Goal: Find specific page/section: Find specific page/section

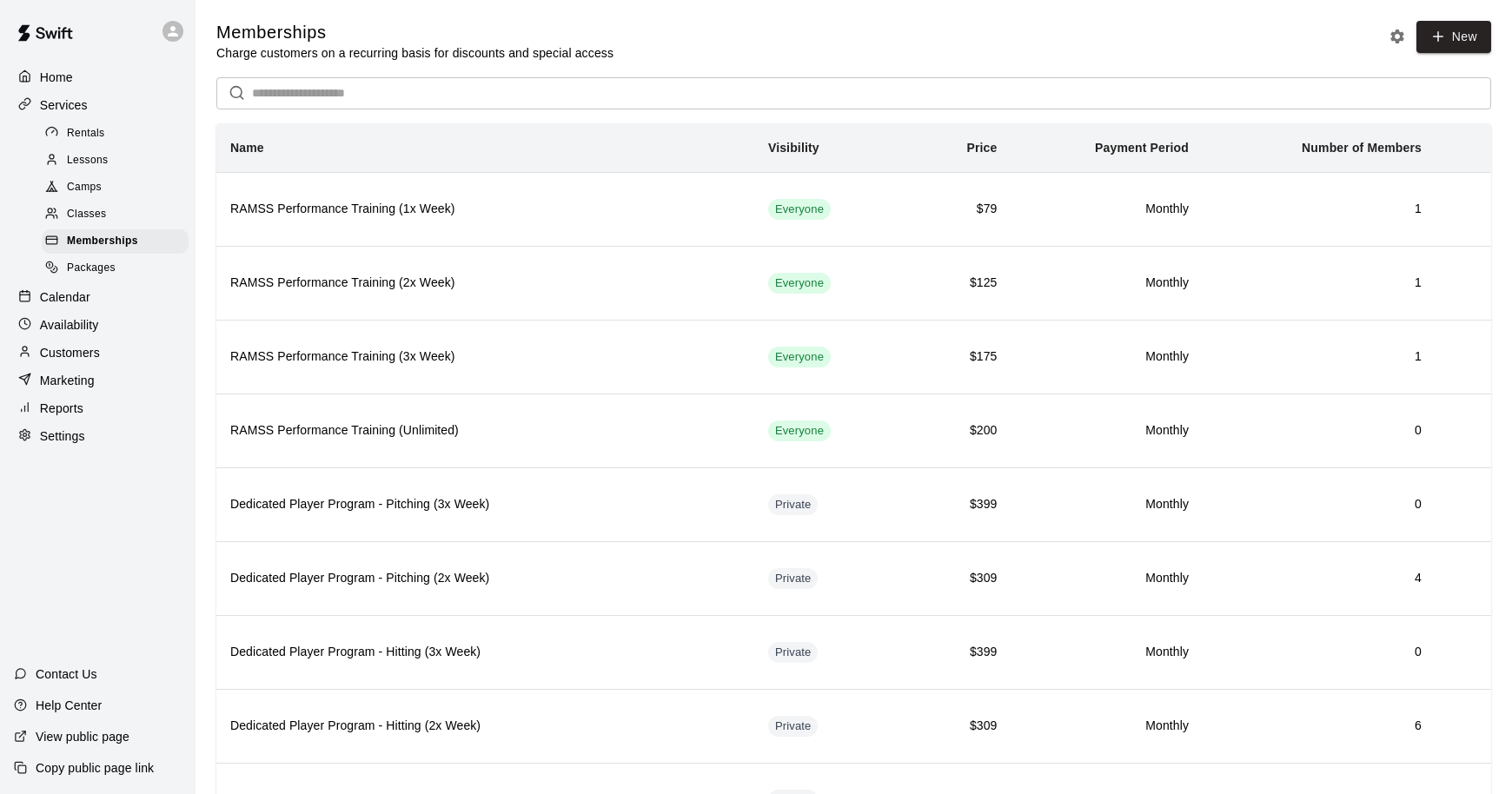
click at [112, 303] on div "Calendar" at bounding box center [98, 297] width 167 height 26
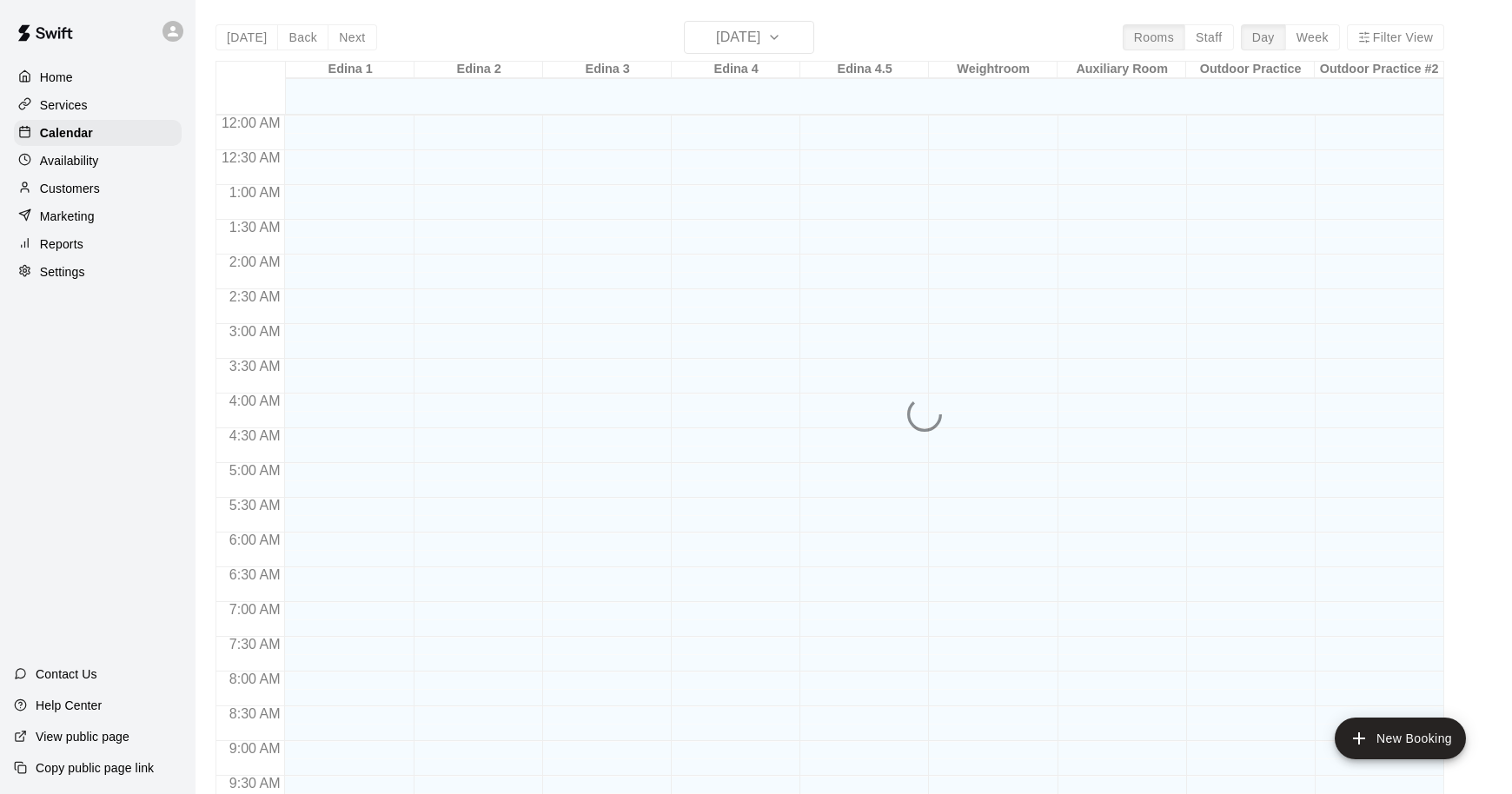
scroll to position [918, 0]
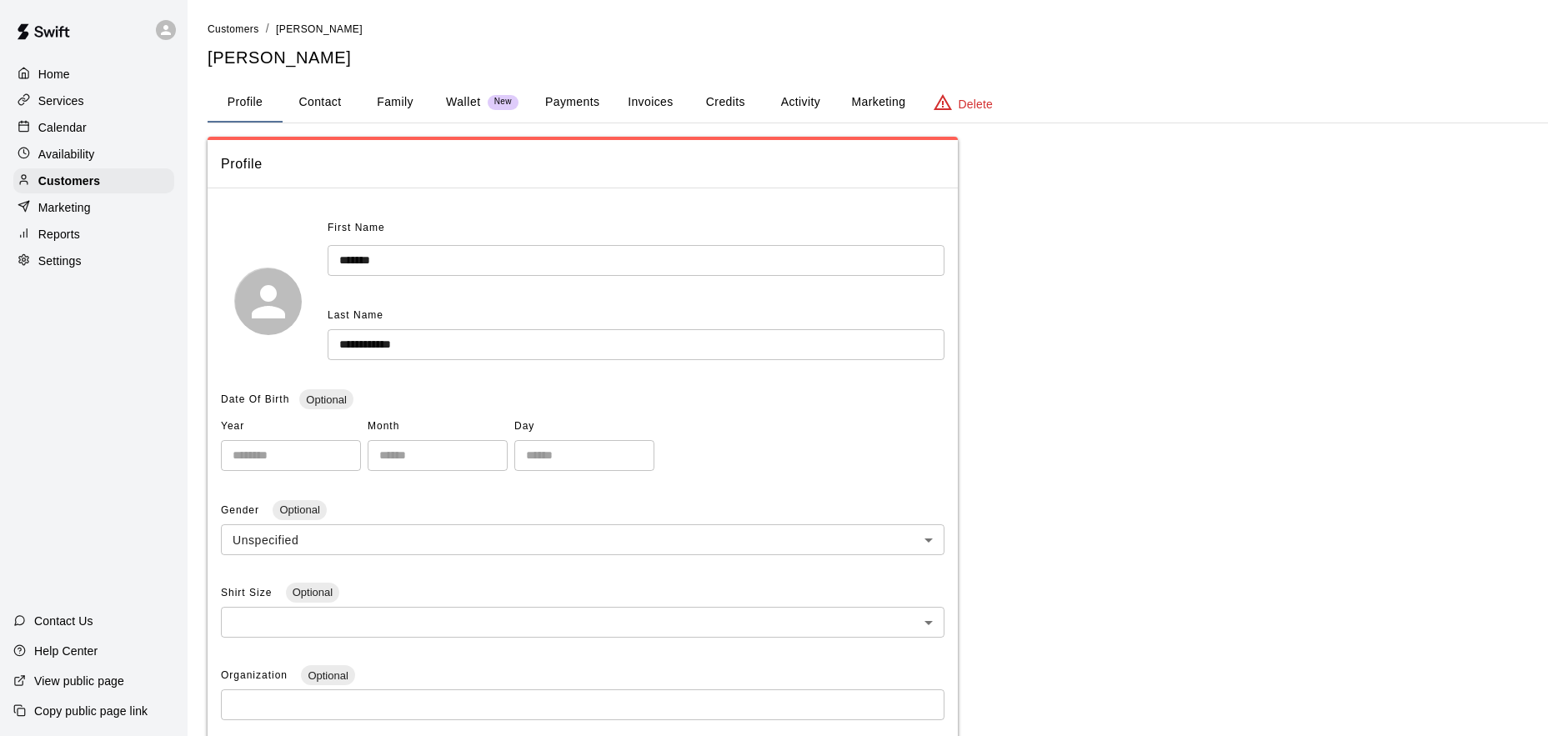
click at [89, 204] on p "Marketing" at bounding box center [64, 207] width 52 height 16
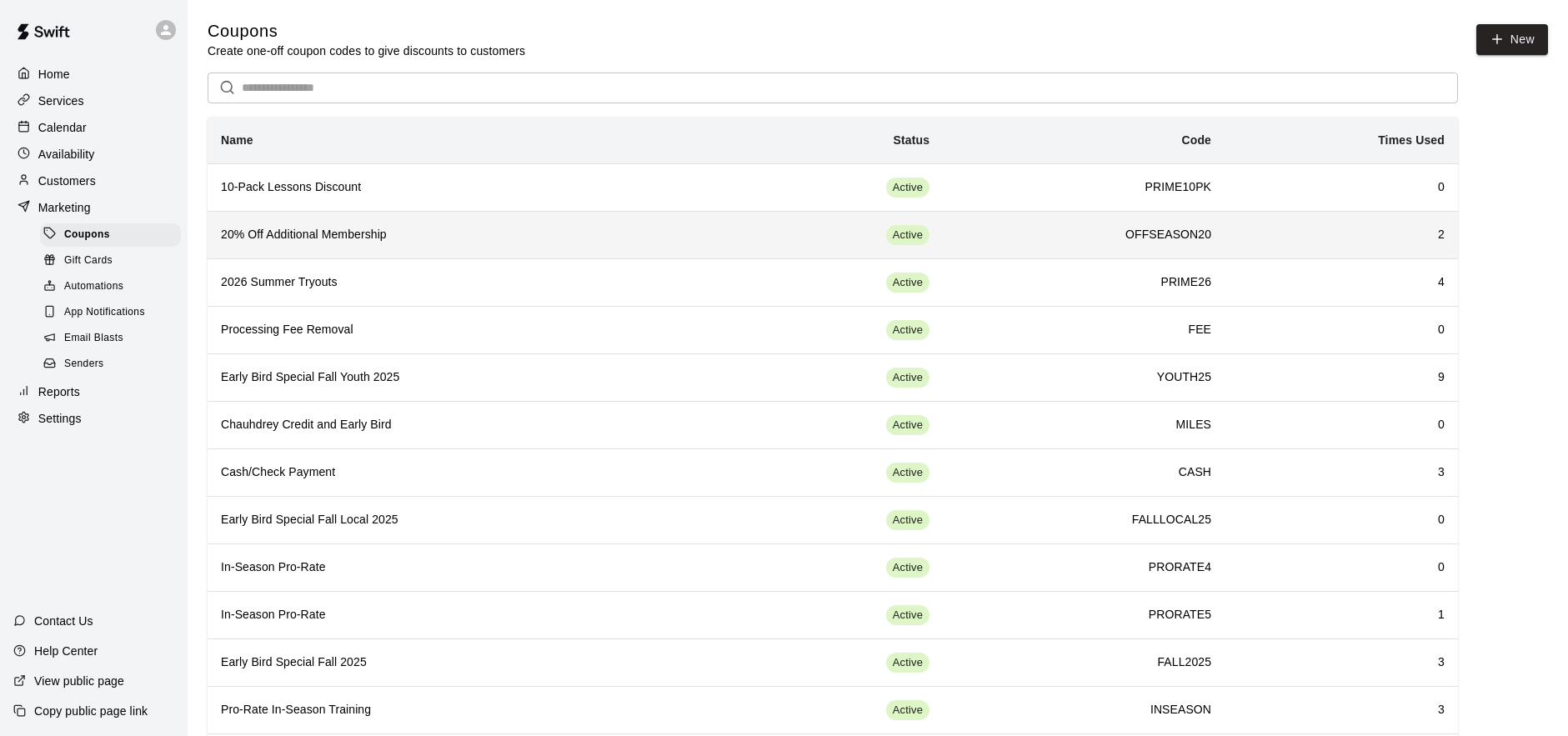
click at [548, 246] on th "20% Off Additional Membership" at bounding box center [464, 234] width 513 height 47
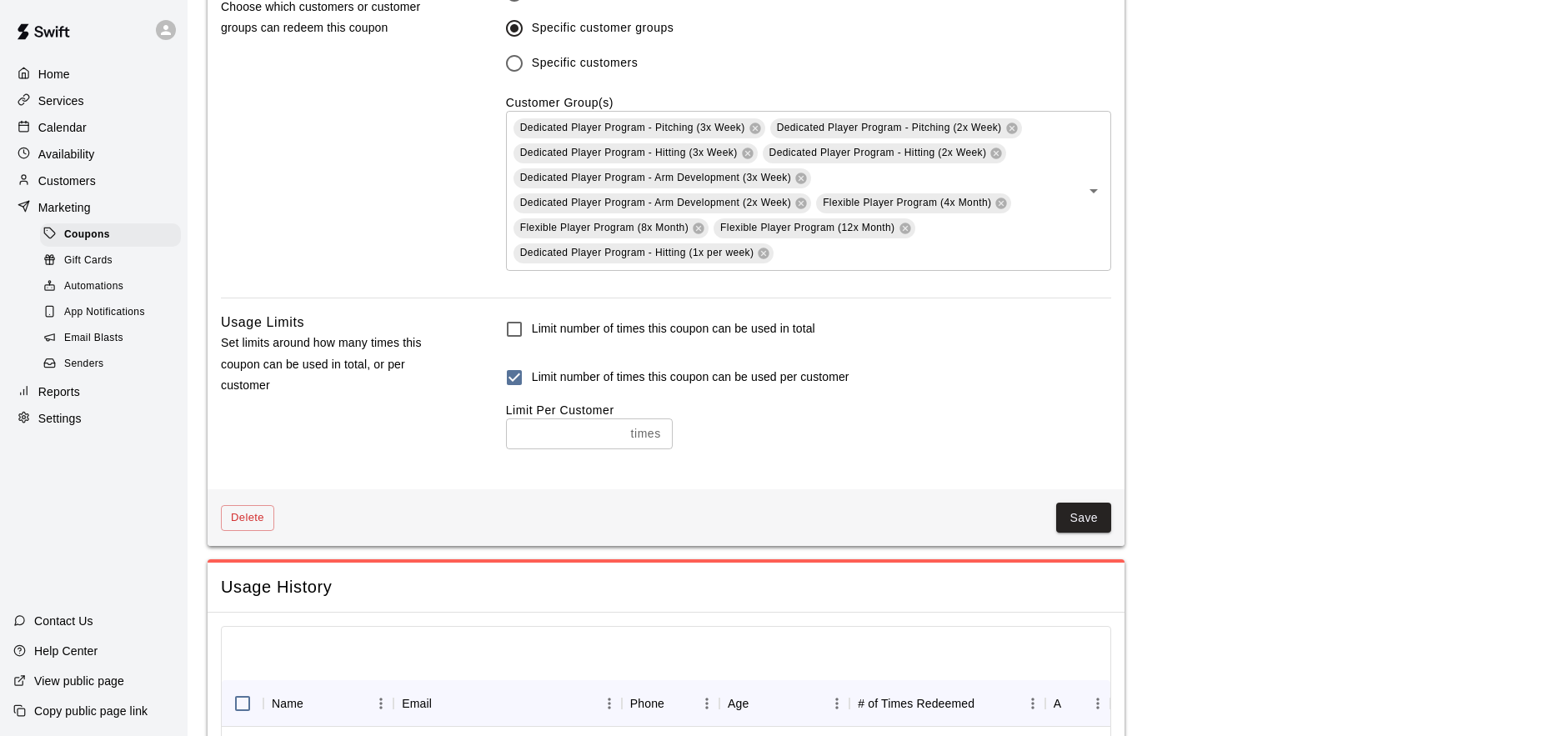
scroll to position [1307, 0]
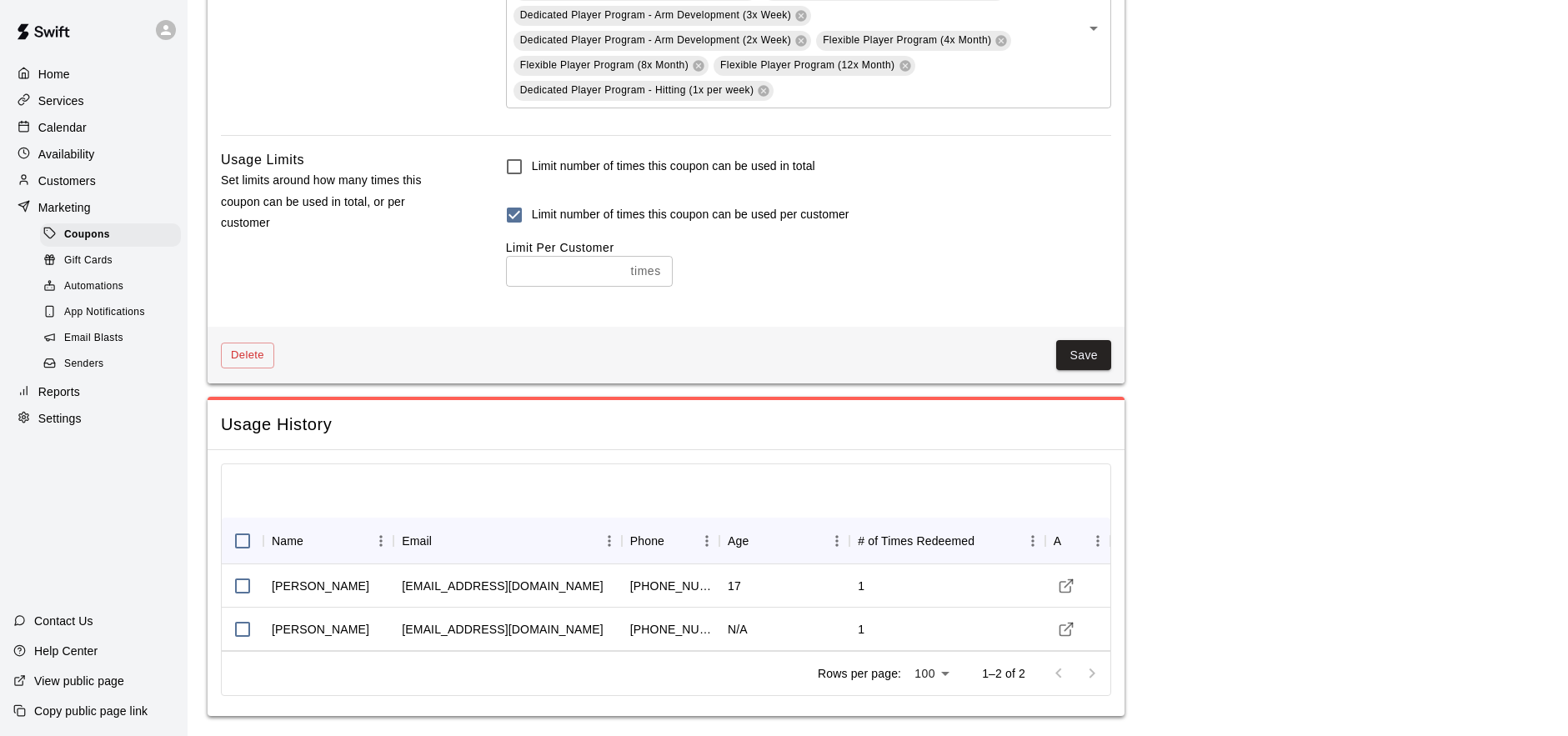
click at [84, 76] on div "Home" at bounding box center [94, 74] width 160 height 25
